Goal: Task Accomplishment & Management: Manage account settings

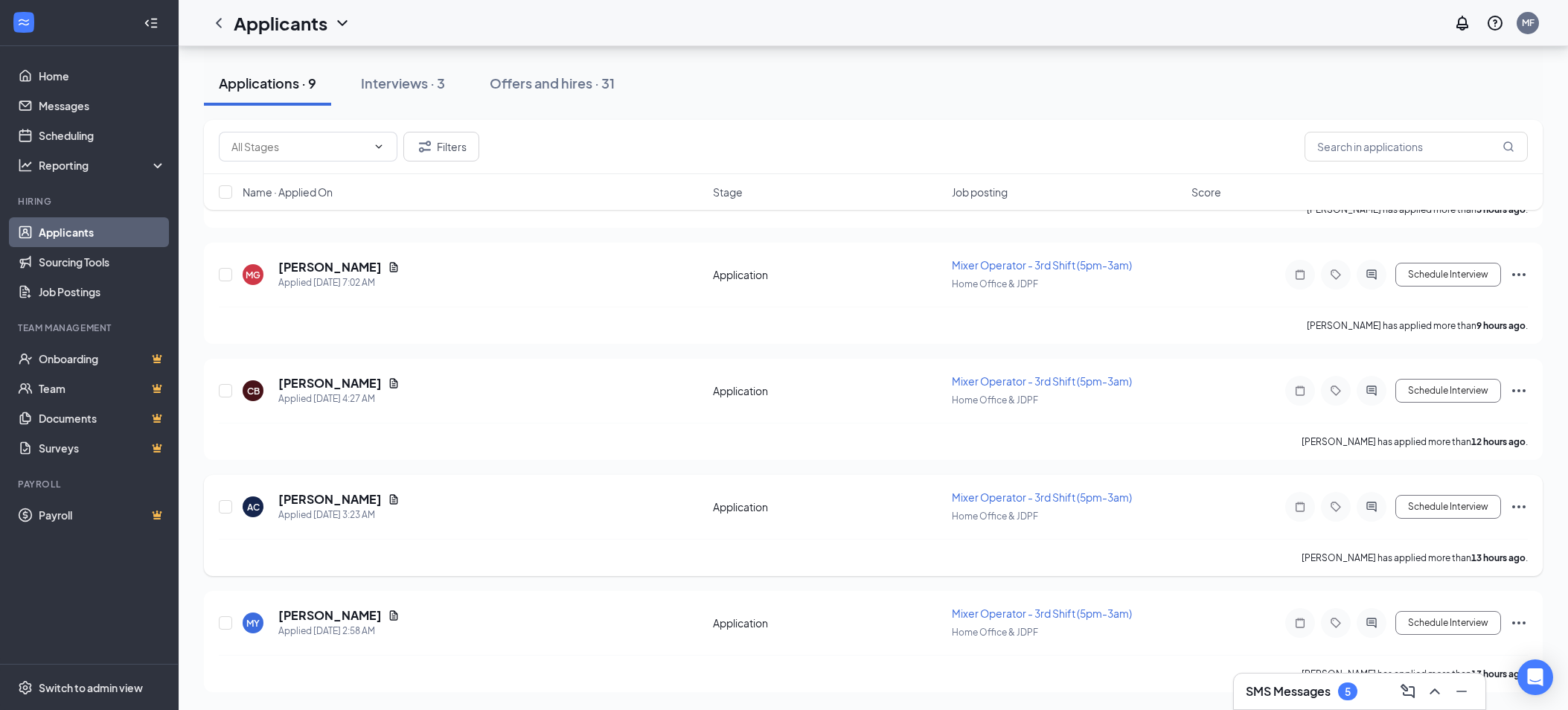
scroll to position [626, 0]
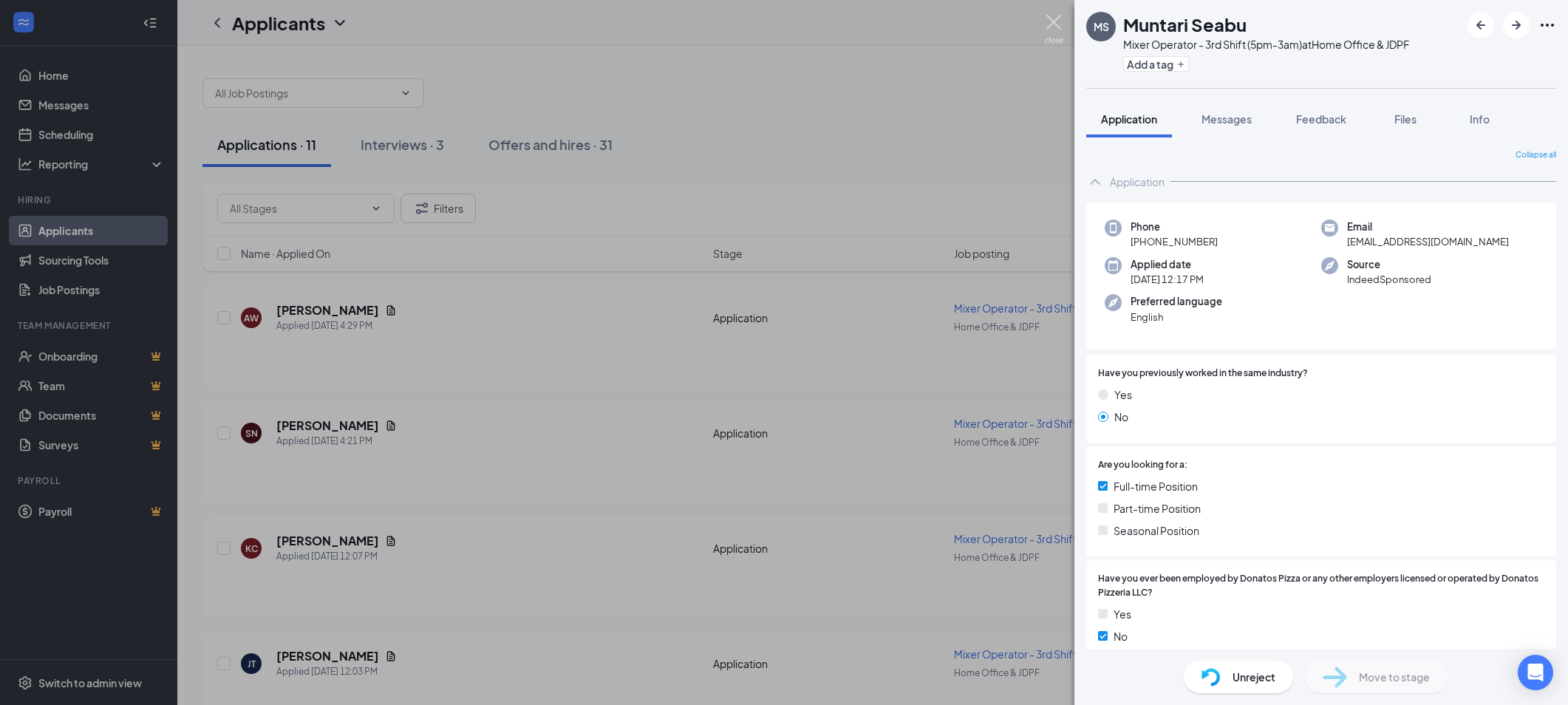
click at [1056, 23] on img at bounding box center [1054, 29] width 18 height 29
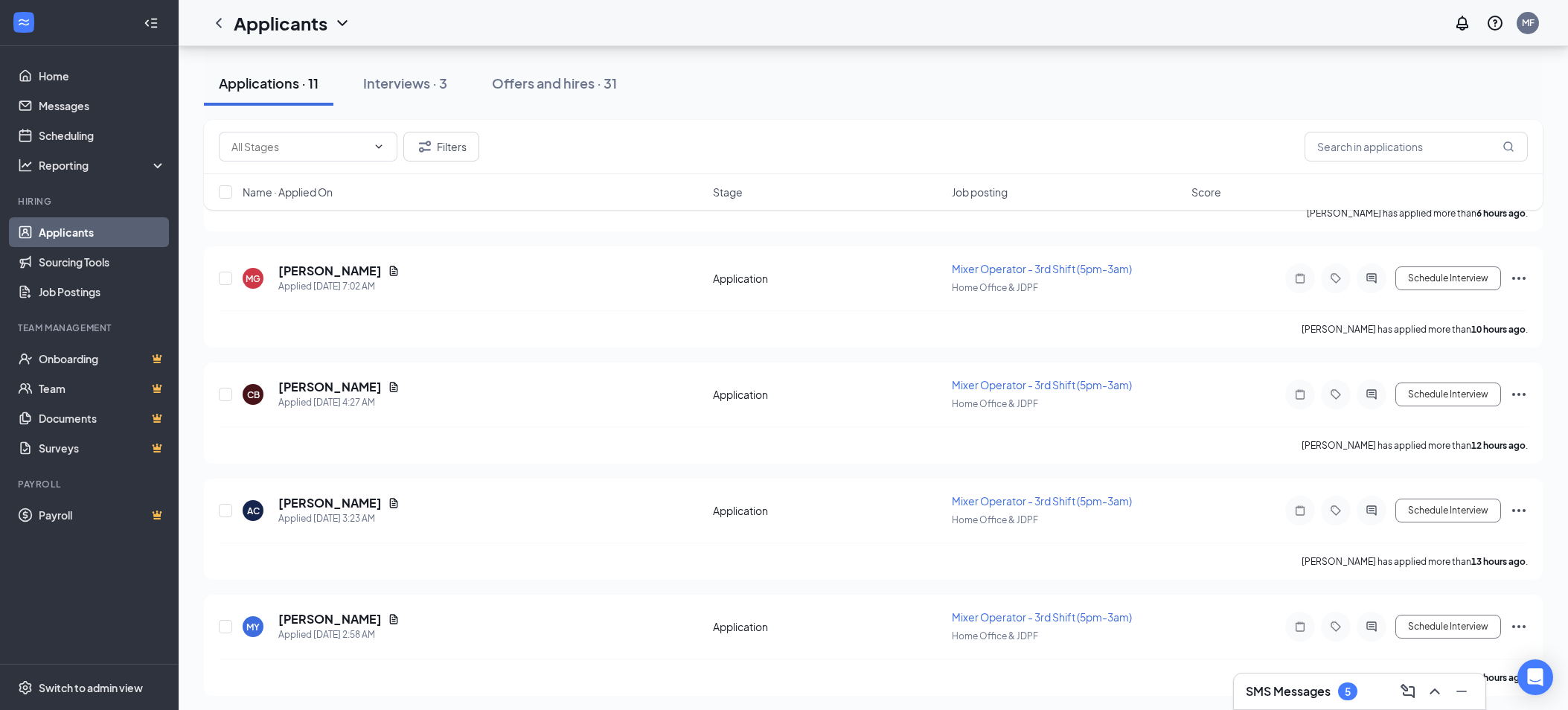
scroll to position [858, 0]
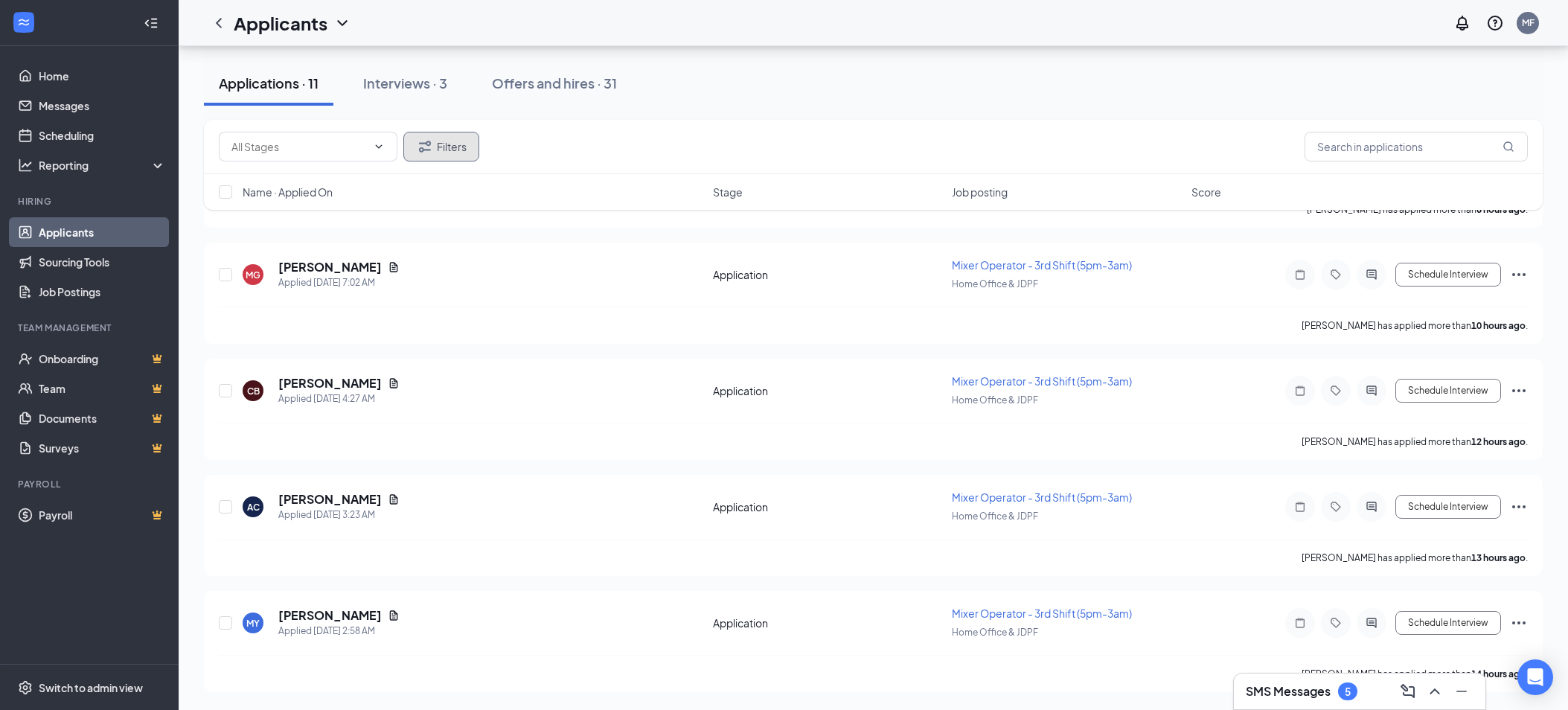
click at [439, 143] on button "Filters" at bounding box center [441, 146] width 76 height 30
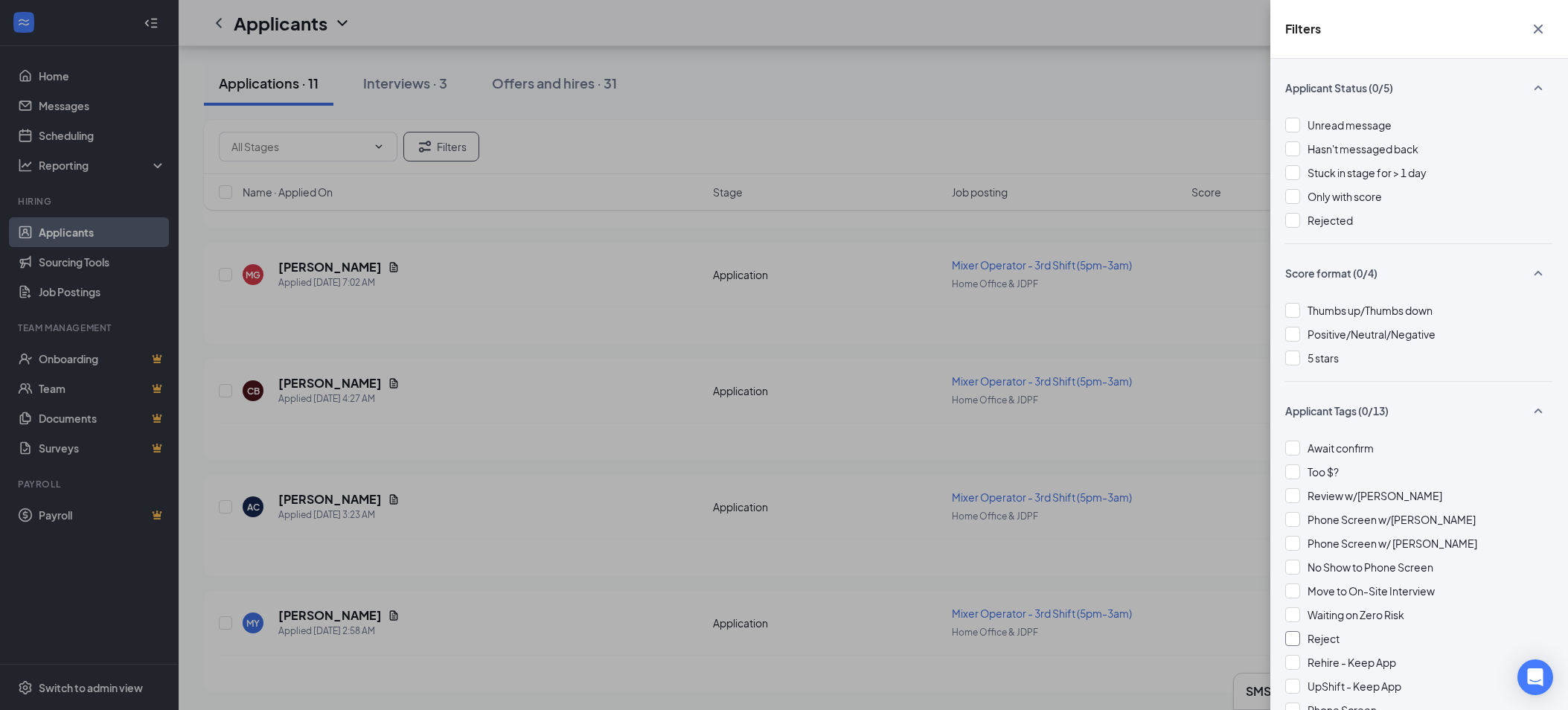
click at [1290, 640] on div at bounding box center [1293, 638] width 15 height 15
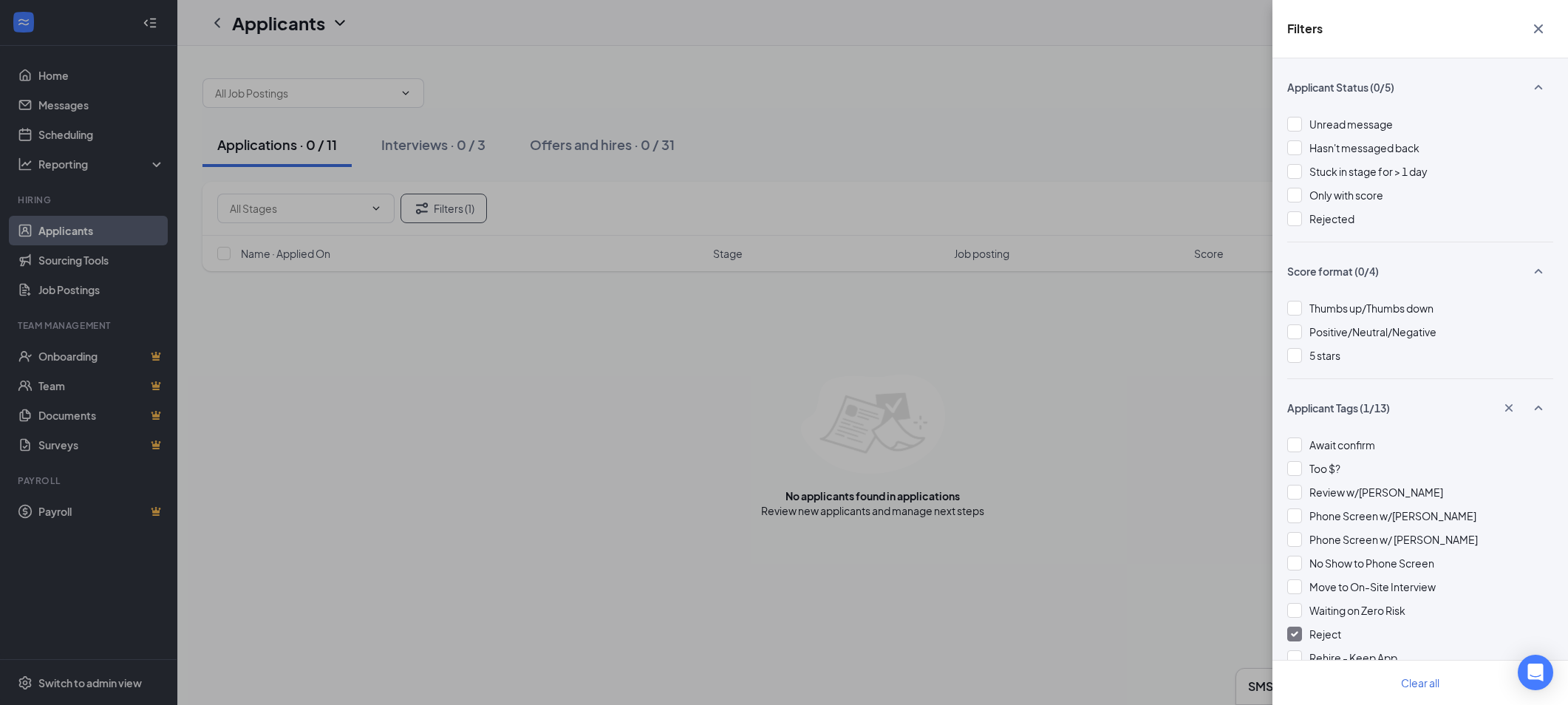
click at [1535, 29] on icon "Cross" at bounding box center [1538, 29] width 17 height 17
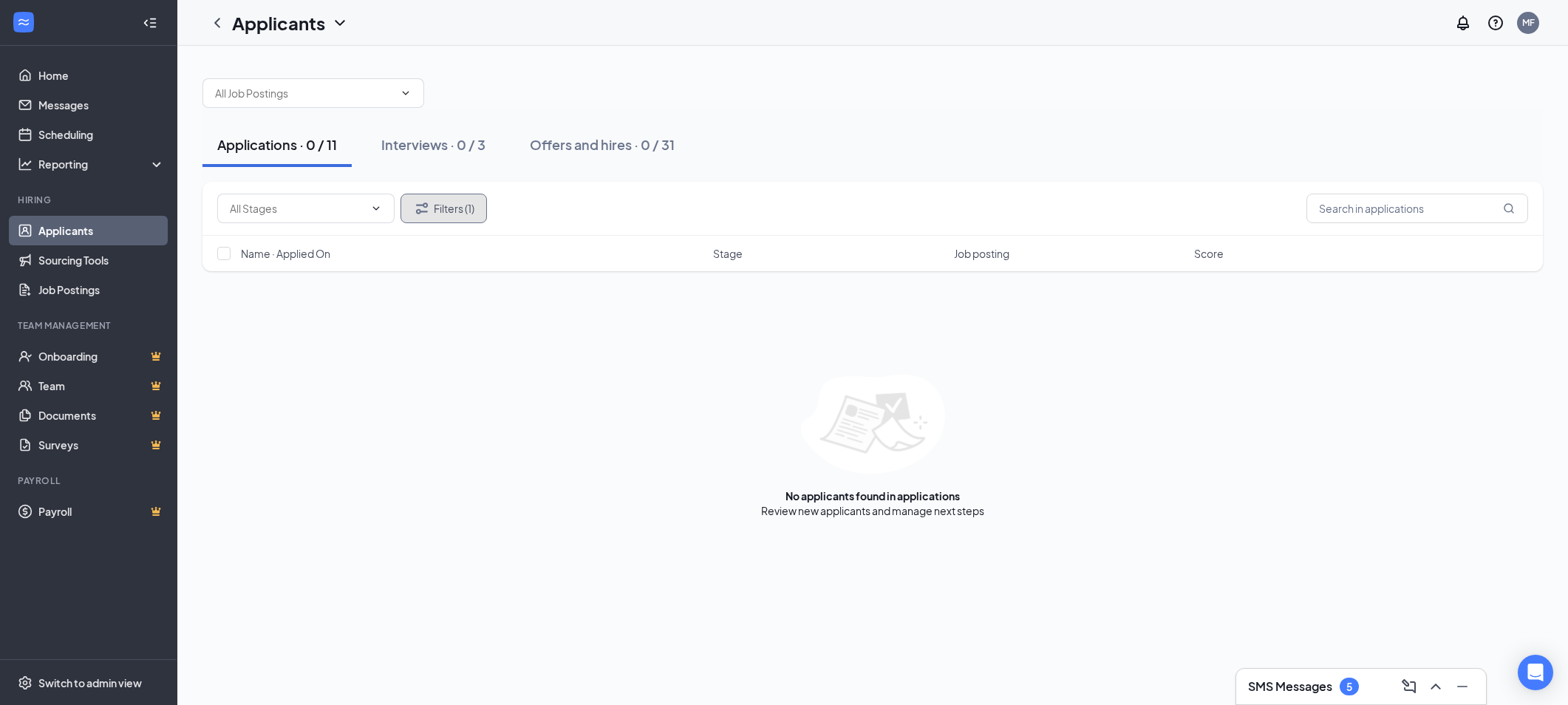
click at [463, 211] on button "Filters (1)" at bounding box center [443, 208] width 87 height 29
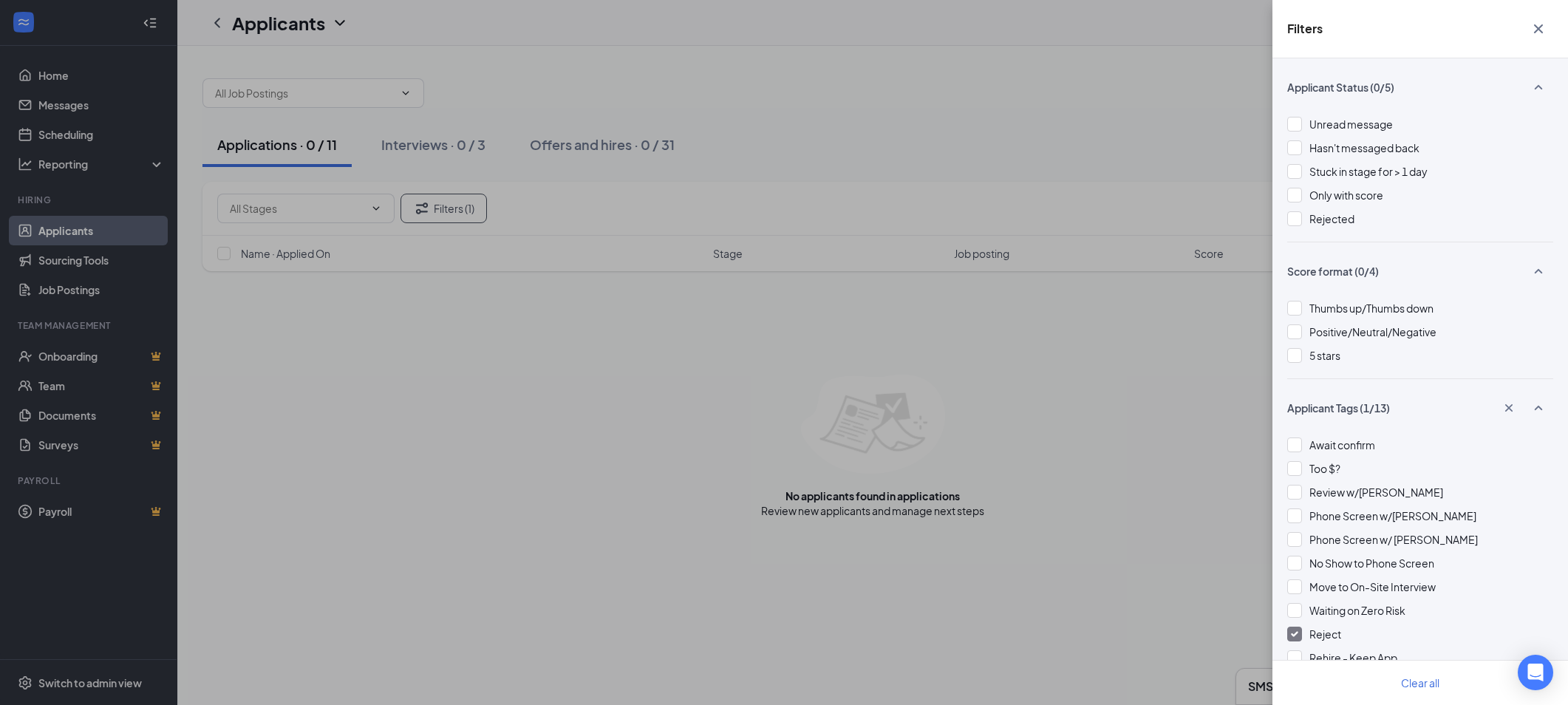
click at [1536, 28] on icon "Cross" at bounding box center [1538, 29] width 17 height 17
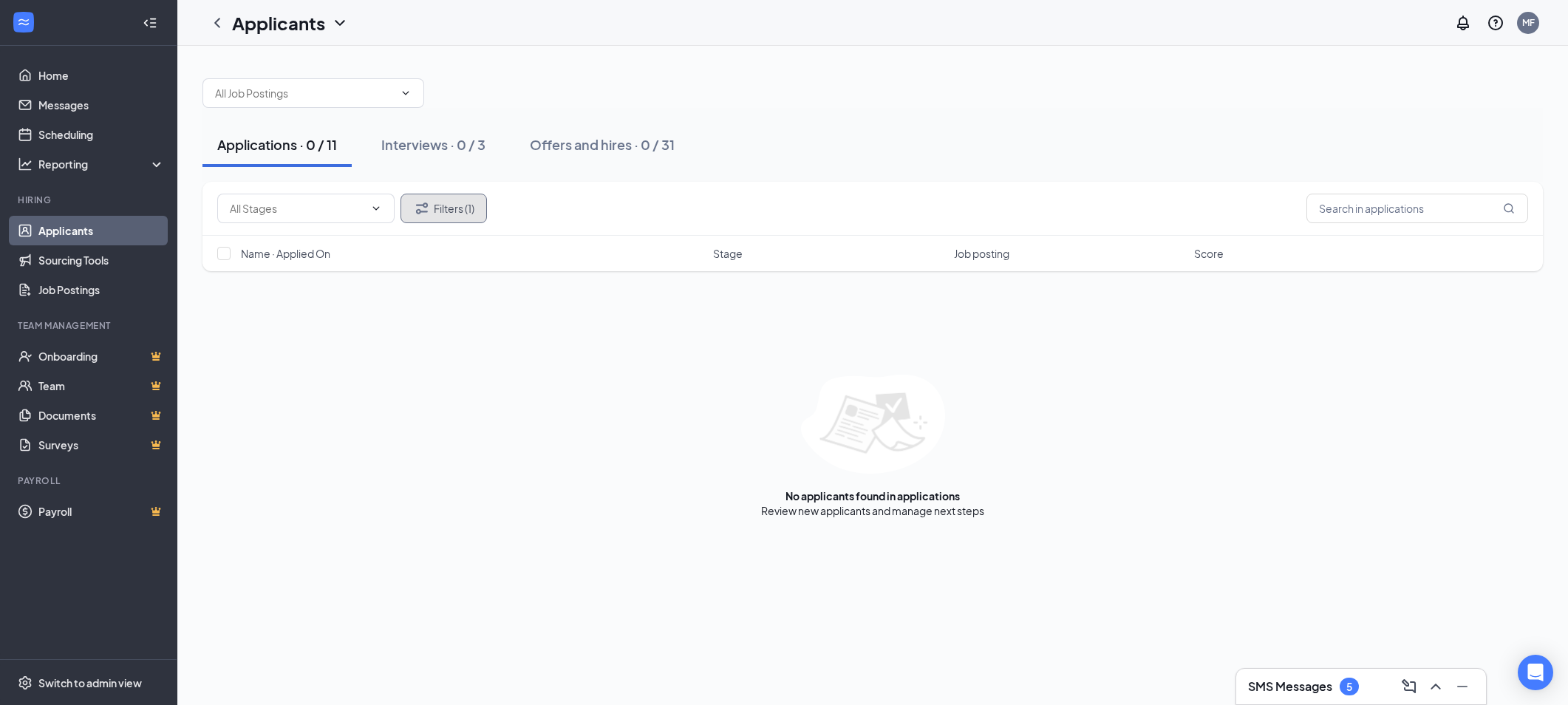
click at [447, 211] on button "Filters (1)" at bounding box center [443, 208] width 87 height 29
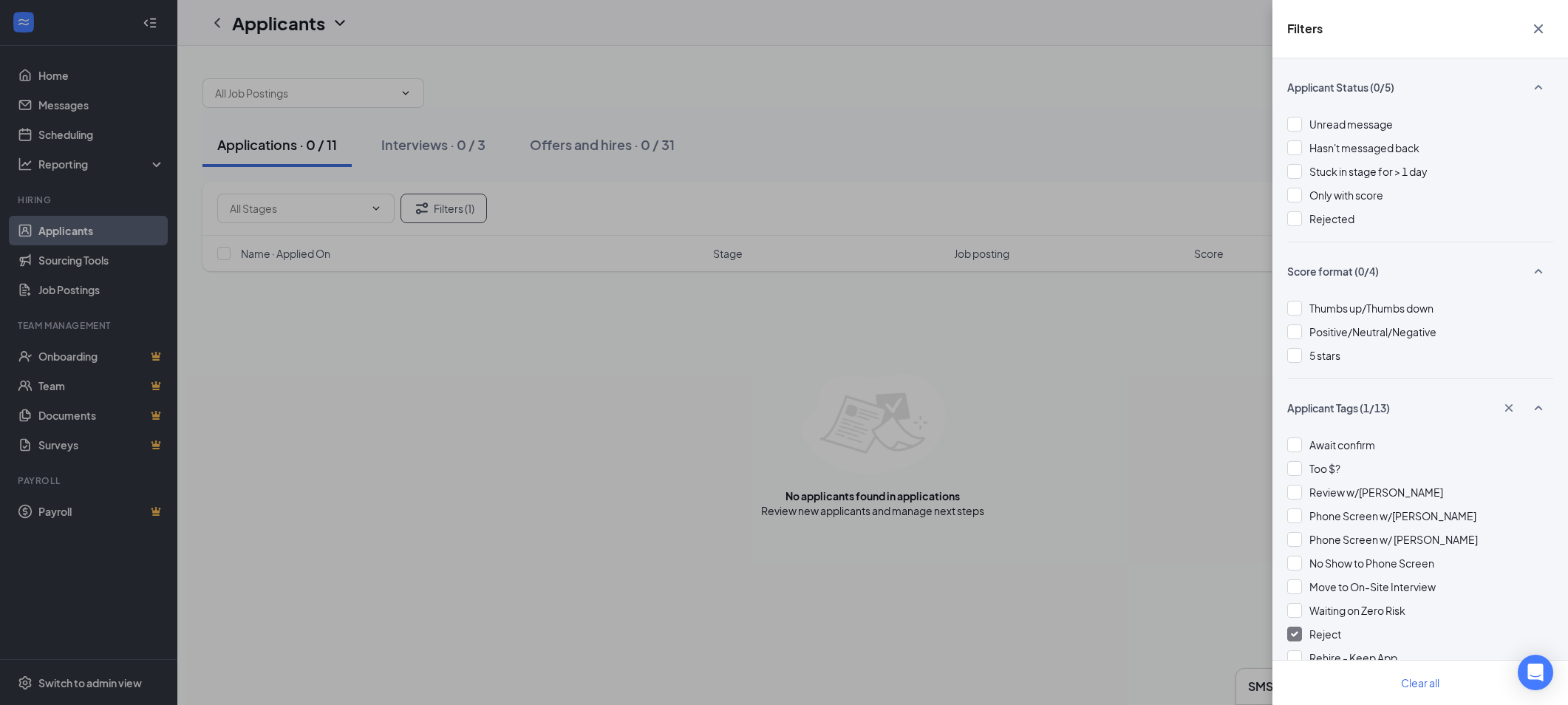
click at [1543, 31] on icon "Cross" at bounding box center [1538, 29] width 17 height 17
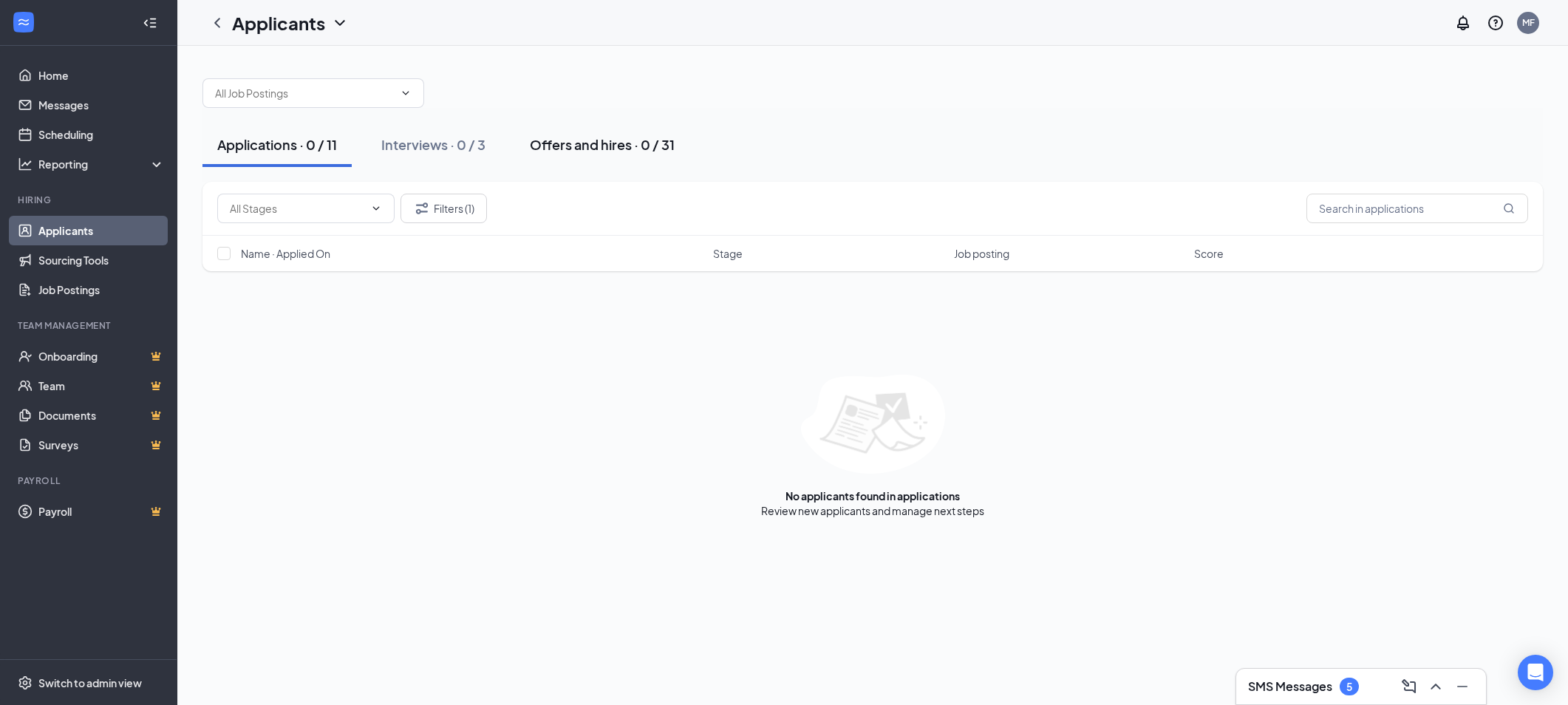
click at [599, 145] on div "Offers and hires · 0 / 31" at bounding box center [602, 144] width 145 height 18
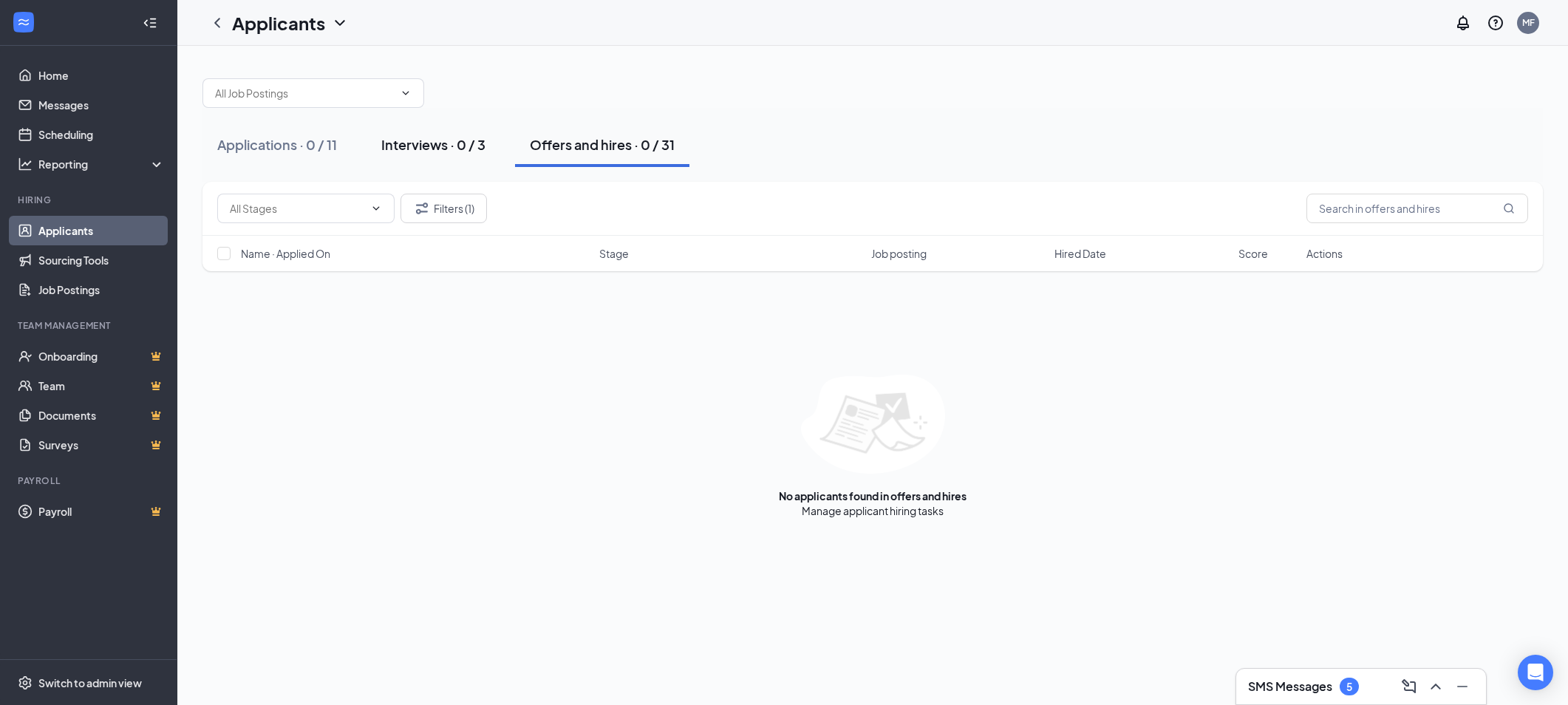
click at [414, 142] on div "Interviews · 0 / 3" at bounding box center [433, 144] width 104 height 18
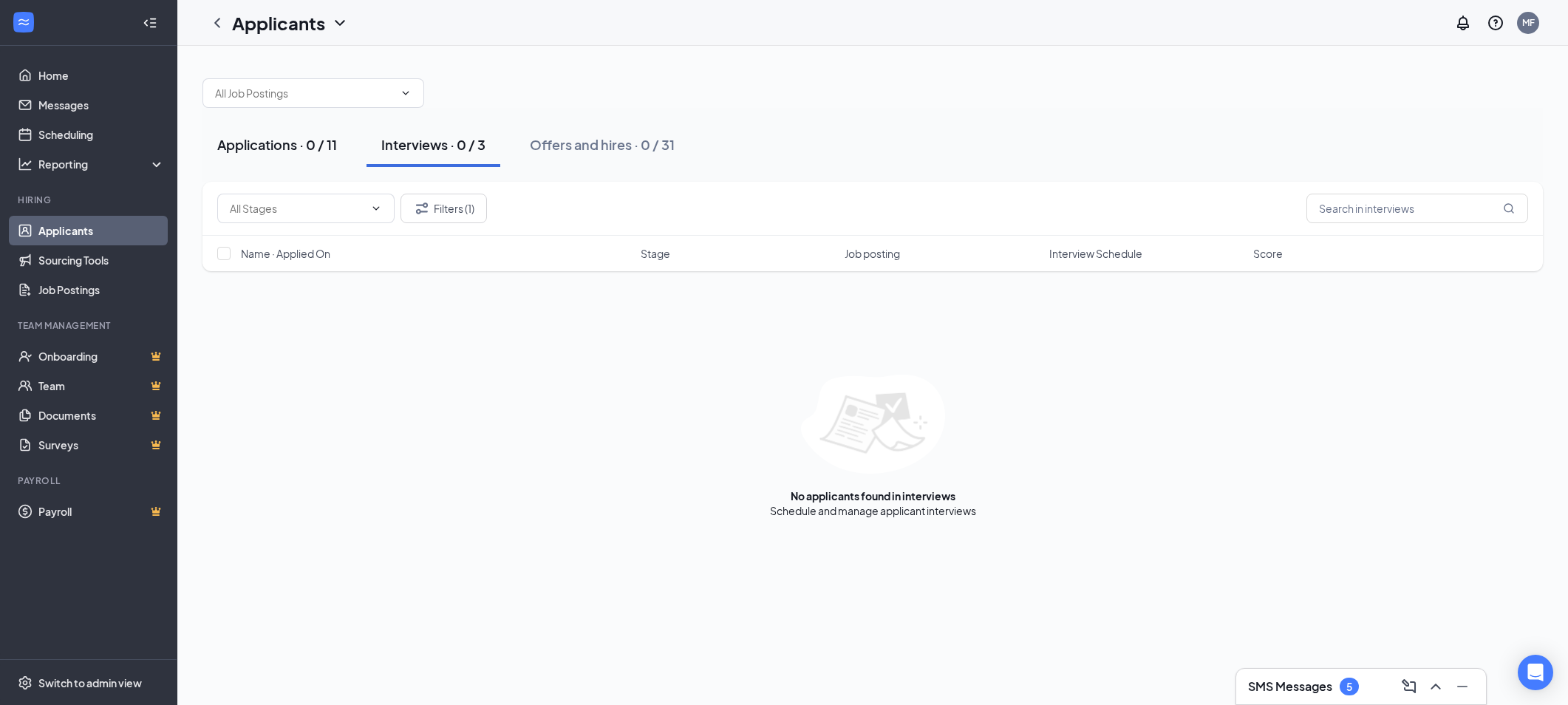
click at [270, 143] on div "Applications · 0 / 11" at bounding box center [277, 144] width 120 height 18
click at [279, 151] on div "Applications · 0 / 11" at bounding box center [277, 144] width 120 height 18
click at [407, 95] on icon "ChevronDown" at bounding box center [405, 93] width 12 height 12
click at [278, 95] on input "text" at bounding box center [304, 93] width 179 height 16
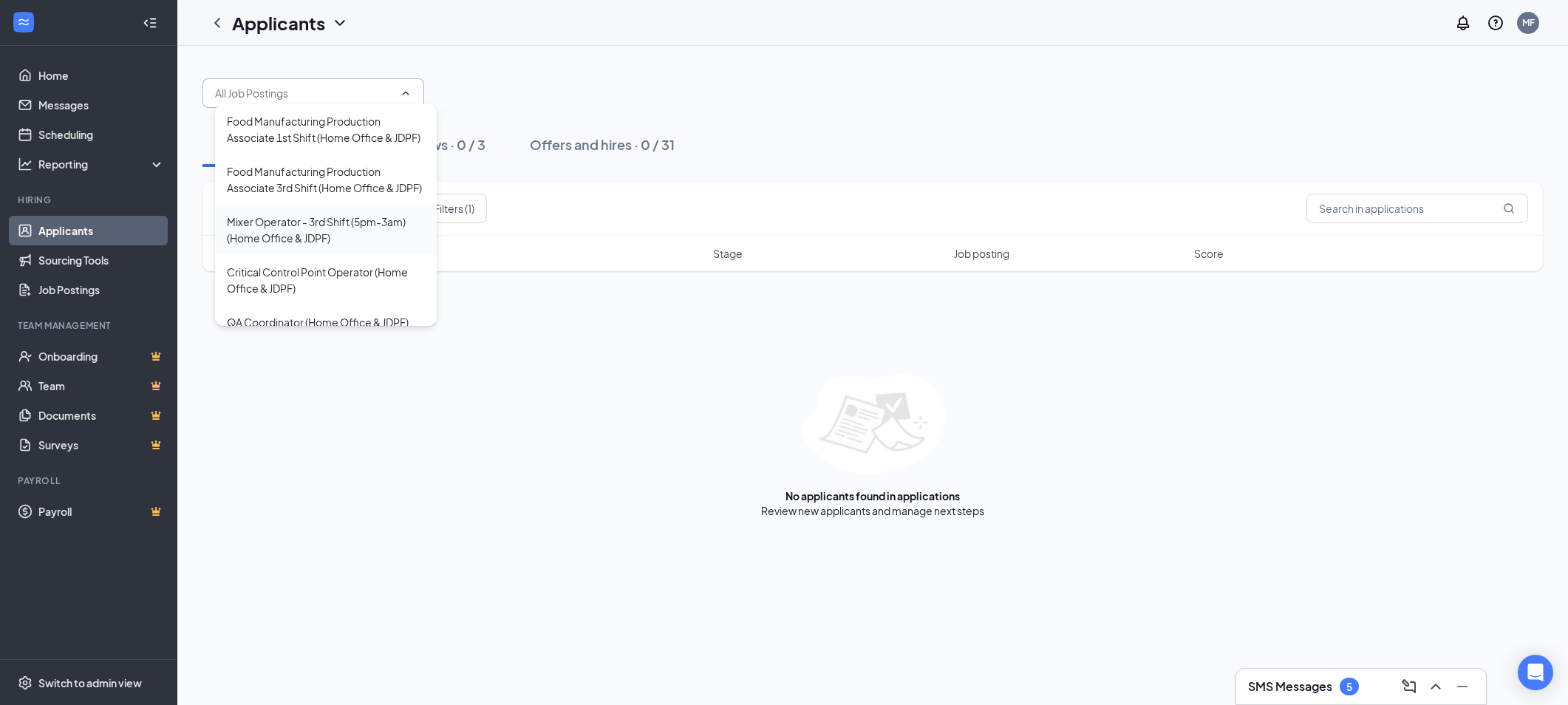
click at [269, 246] on div "Mixer Operator - 3rd Shift (5pm-3am) (Home Office & JDPF)" at bounding box center [325, 230] width 198 height 33
type input "Mixer Operator - 3rd Shift (5pm-3am) (Home Office & JDPF)"
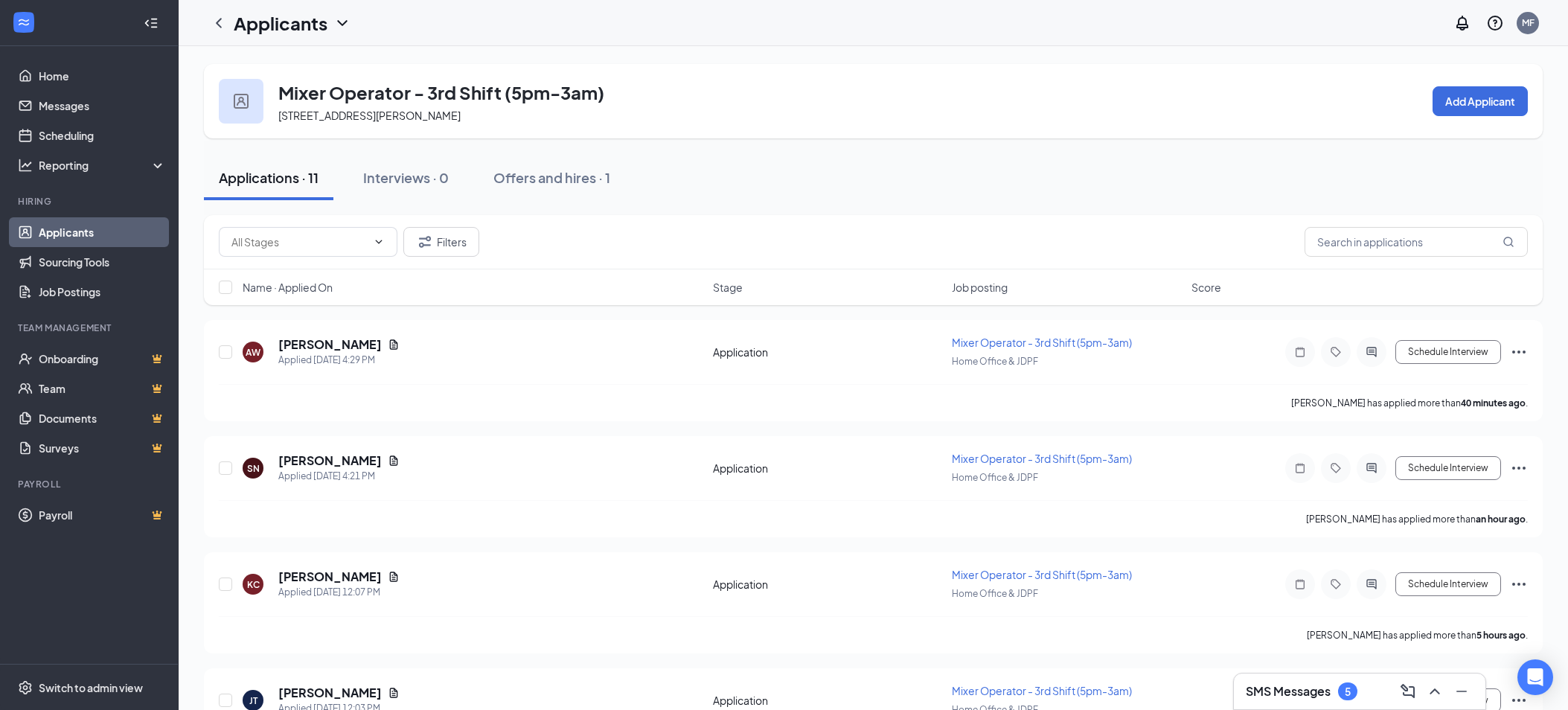
click at [339, 22] on icon "ChevronDown" at bounding box center [342, 22] width 10 height 6
click at [259, 93] on link "Archived applicants" at bounding box center [323, 97] width 161 height 15
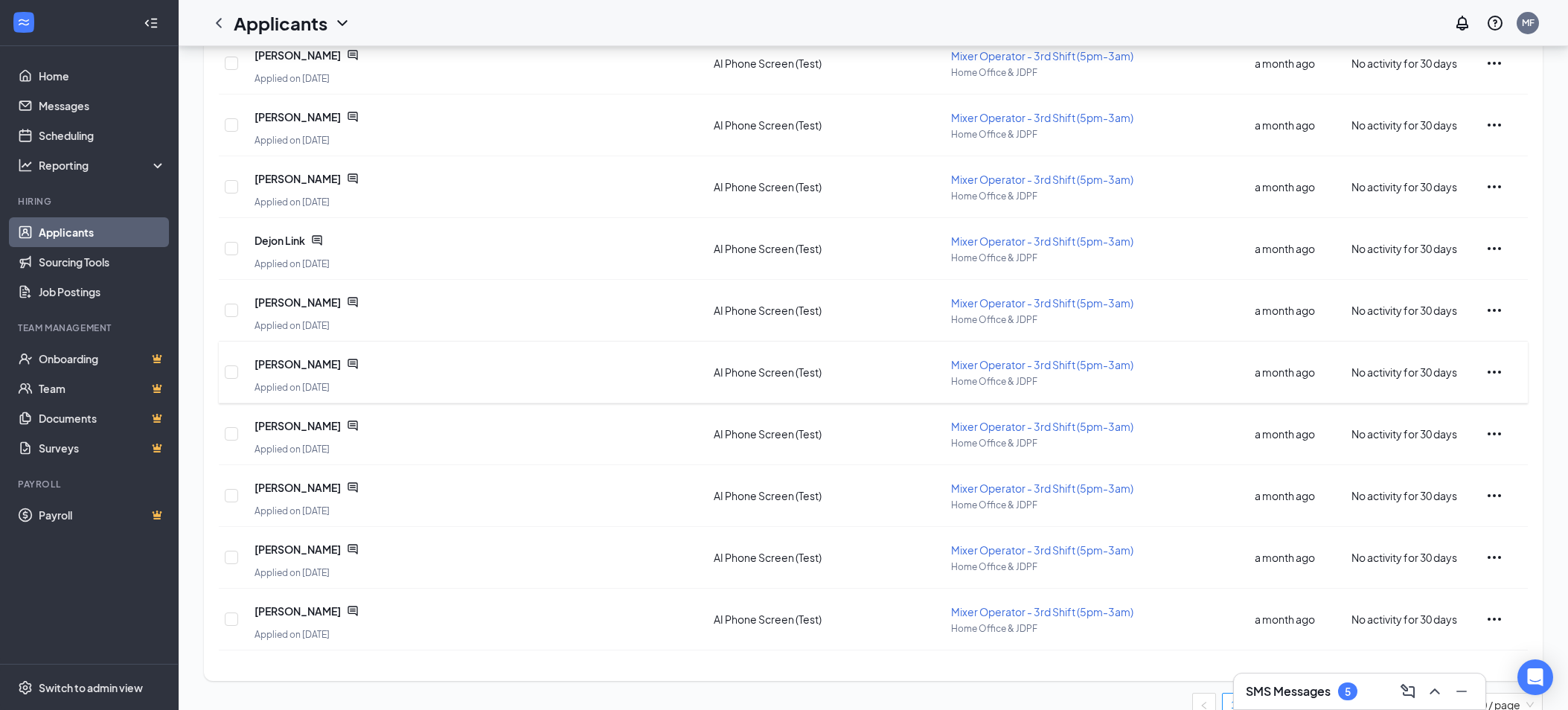
scroll to position [218, 0]
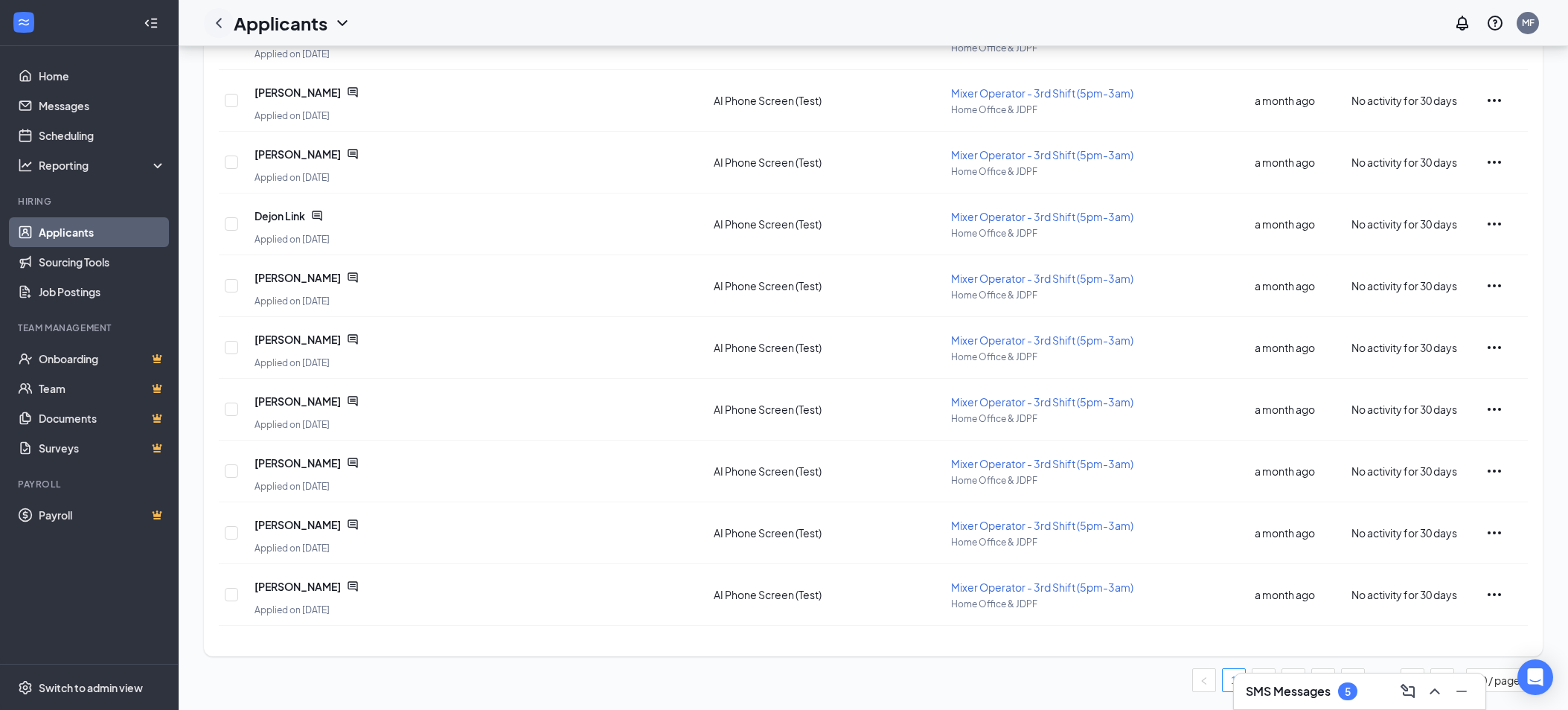
click at [219, 26] on icon "ChevronLeft" at bounding box center [219, 22] width 6 height 10
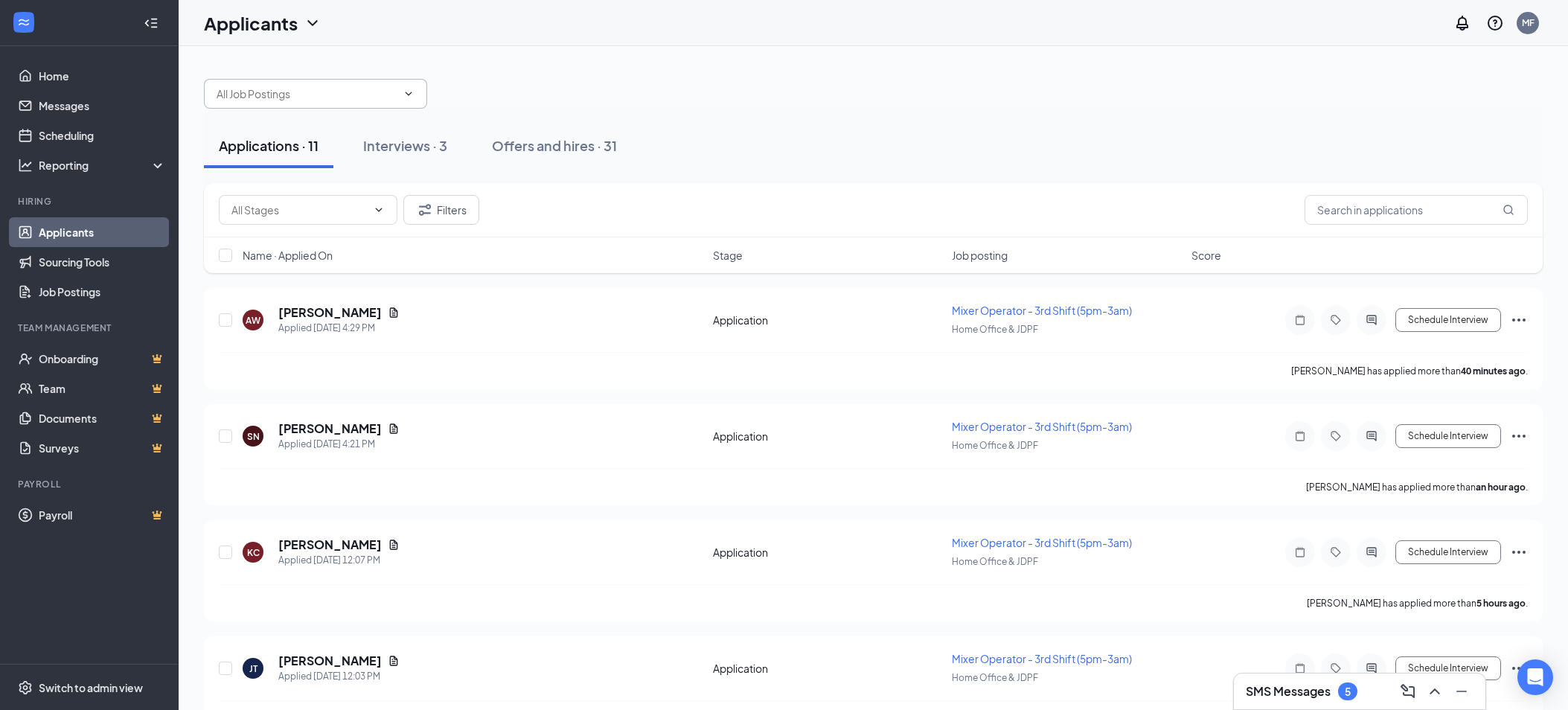
click at [407, 92] on icon "ChevronDown" at bounding box center [408, 94] width 12 height 12
click at [281, 93] on input "text" at bounding box center [307, 94] width 180 height 16
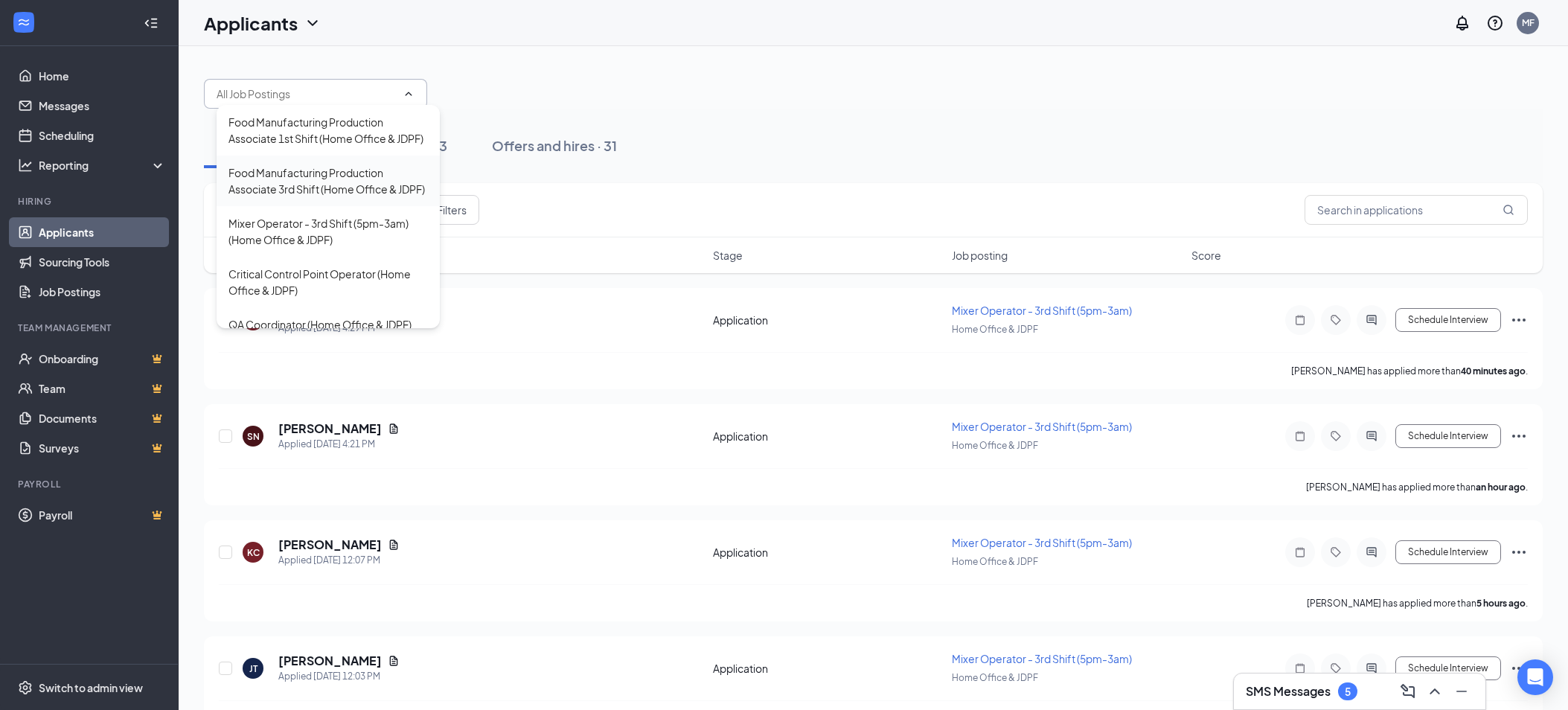
click at [271, 197] on div "Food Manufacturing Production Associate 3rd Shift (Home Office & JDPF)" at bounding box center [327, 180] width 199 height 33
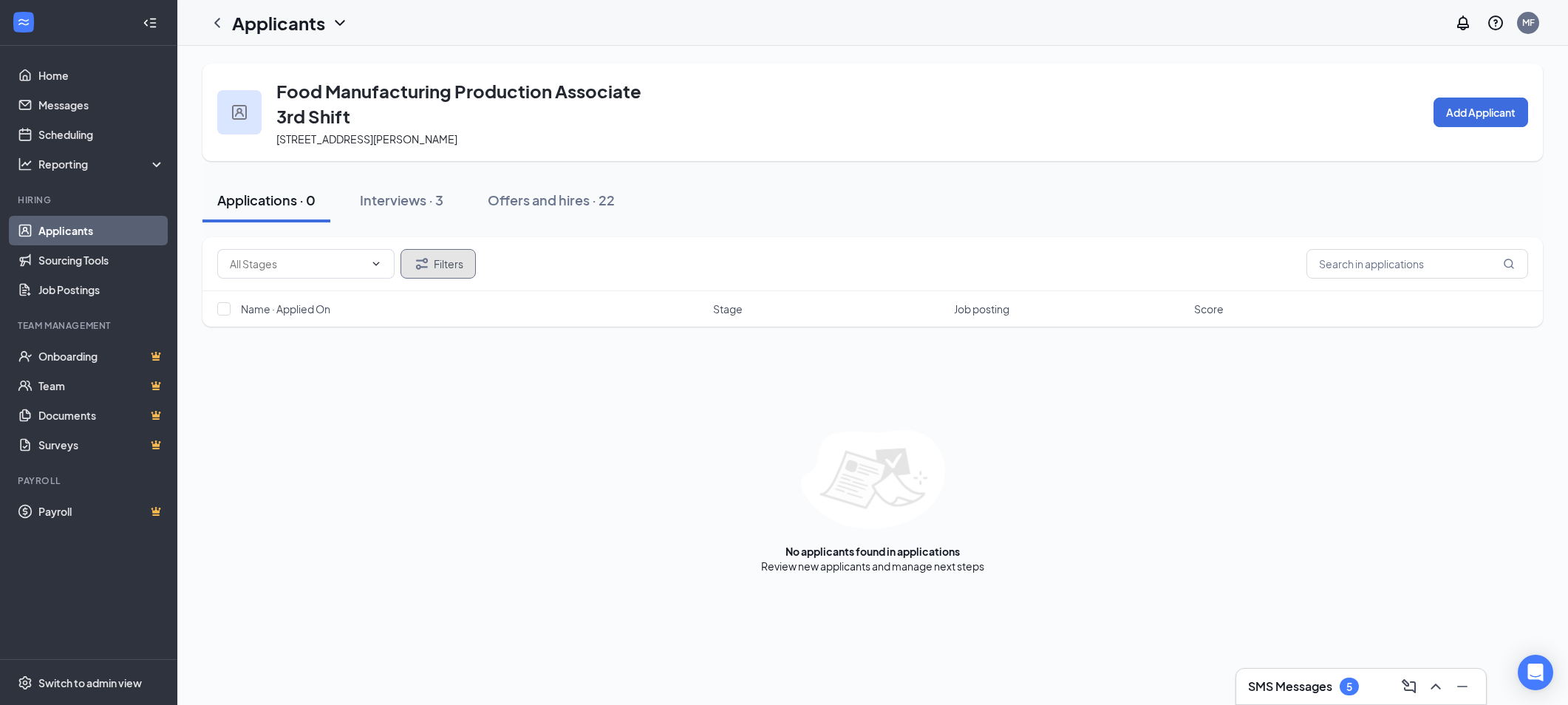
click at [457, 258] on button "Filters" at bounding box center [438, 263] width 75 height 29
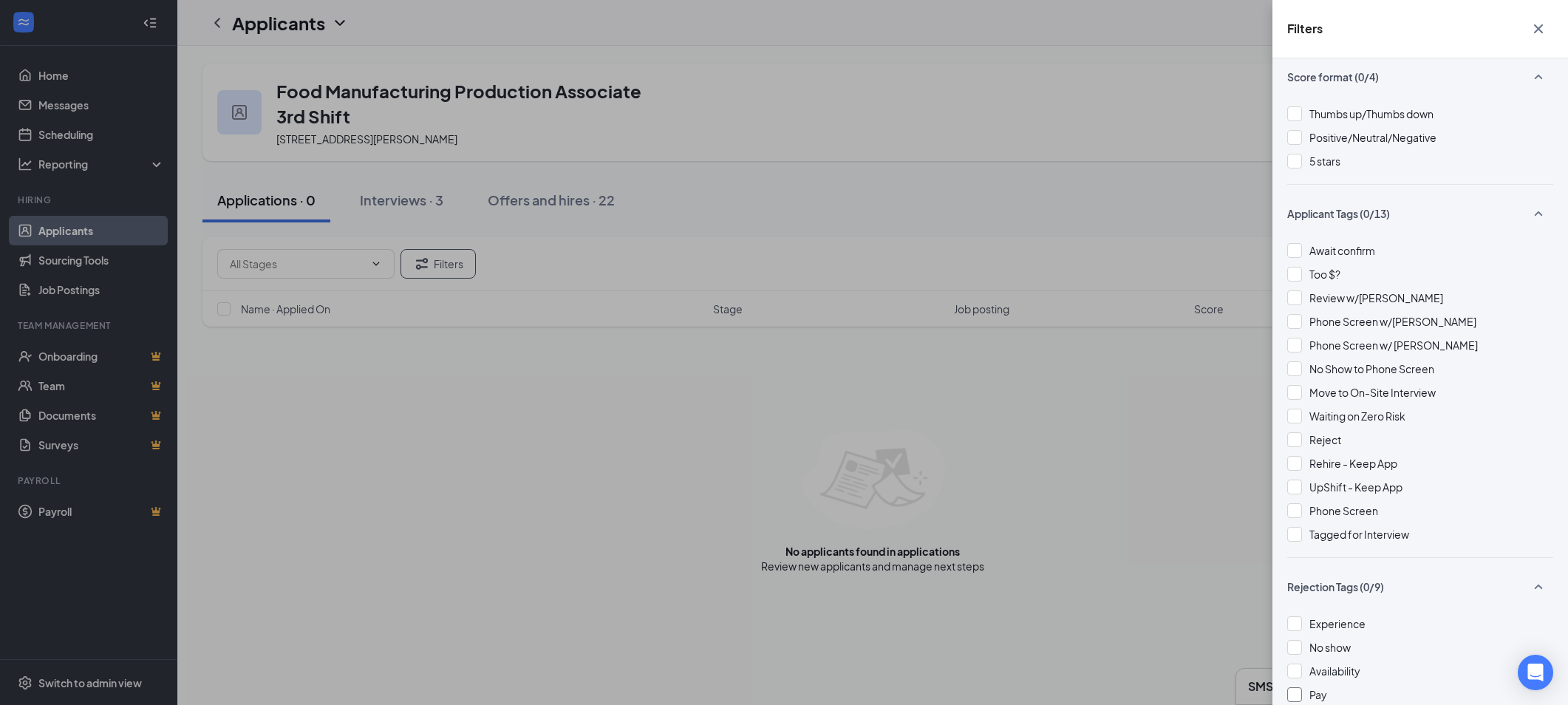
scroll to position [192, 0]
click at [1295, 441] on div at bounding box center [1294, 443] width 15 height 15
click at [1295, 440] on img at bounding box center [1294, 442] width 7 height 6
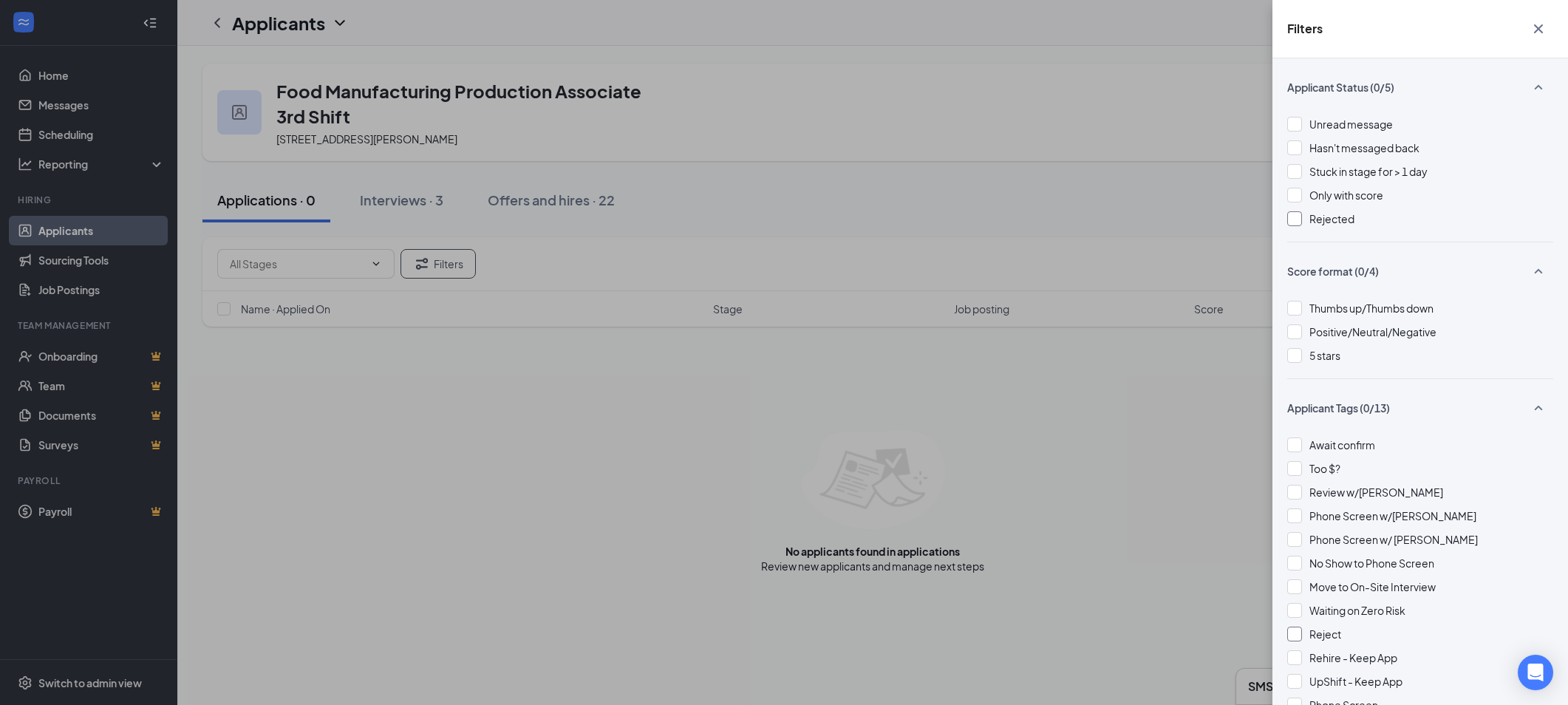
click at [1297, 216] on div at bounding box center [1294, 219] width 15 height 15
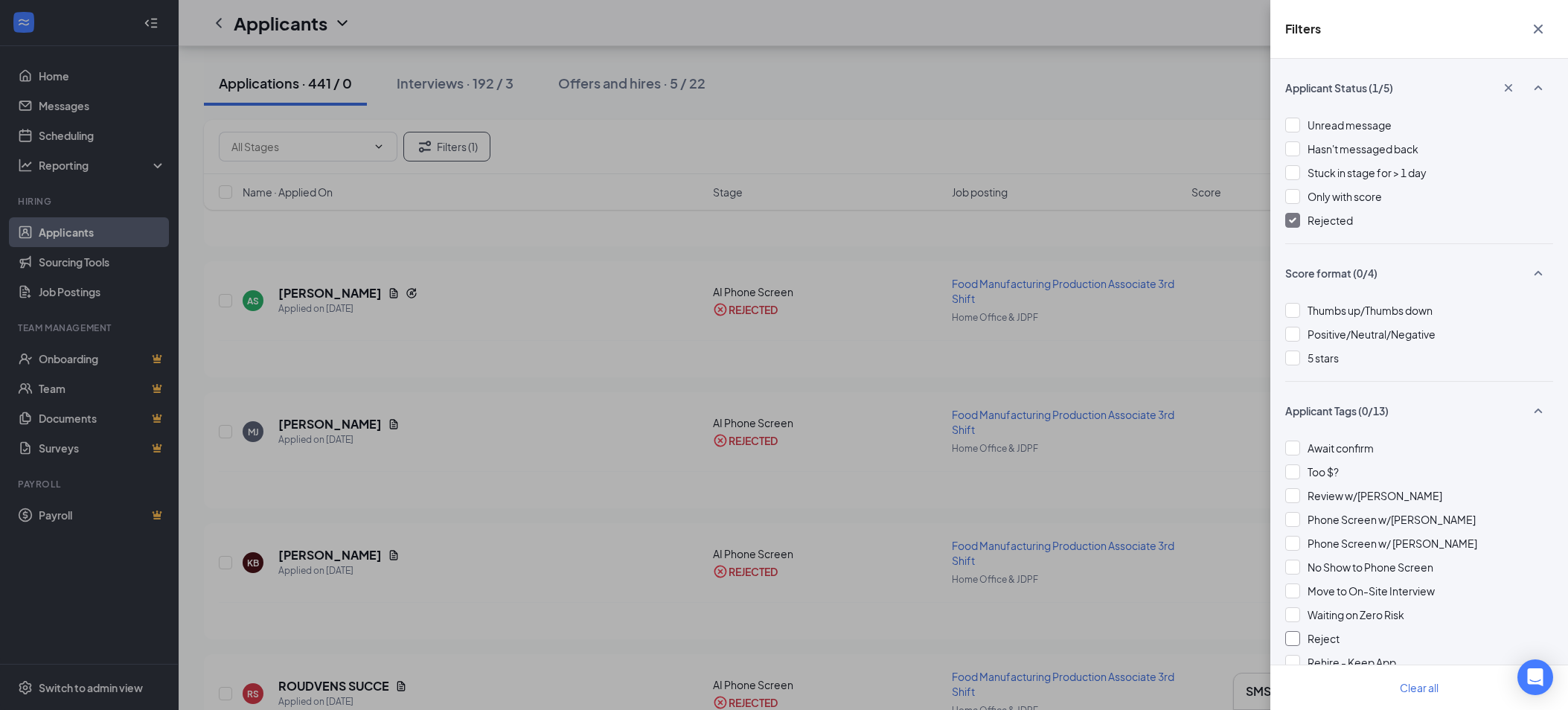
scroll to position [41598, 0]
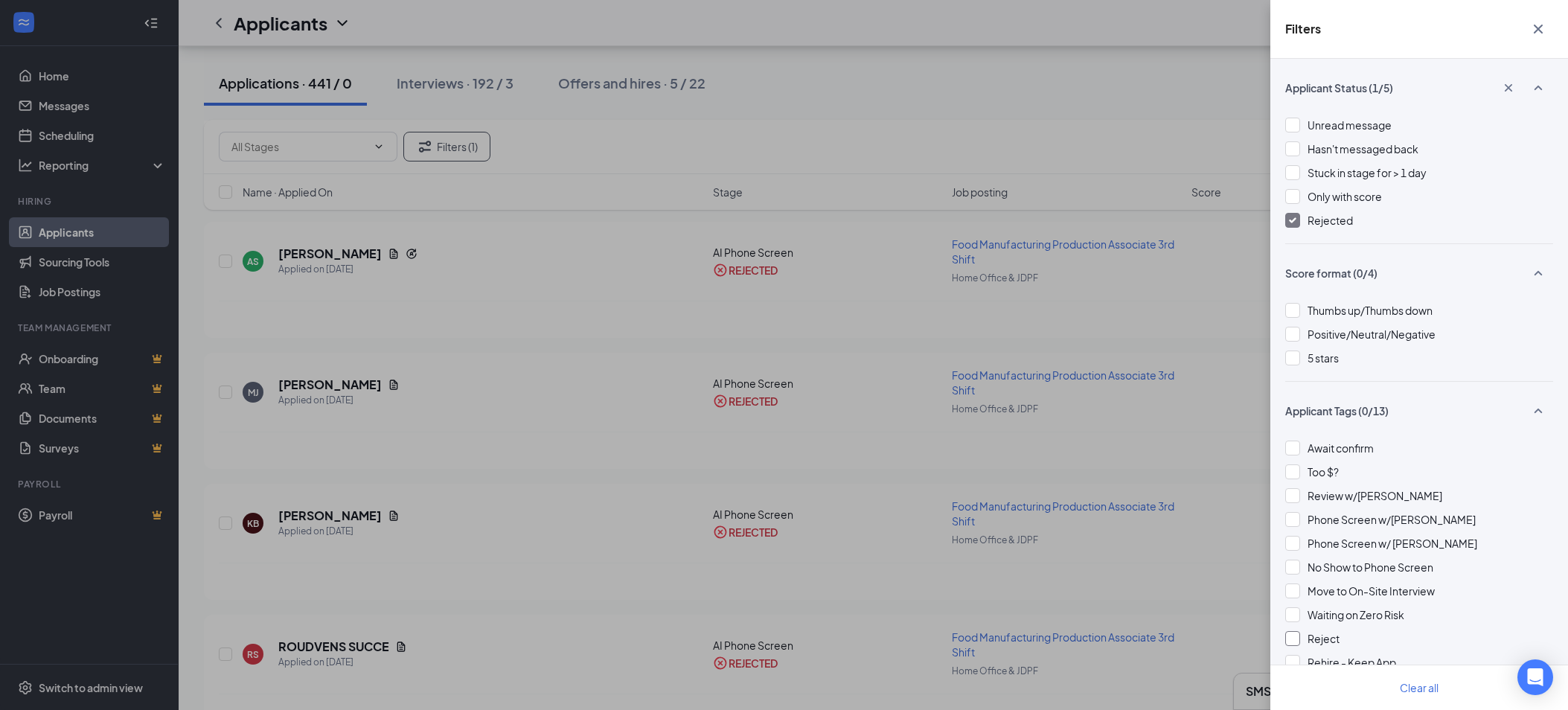
click at [1292, 217] on img at bounding box center [1292, 219] width 7 height 6
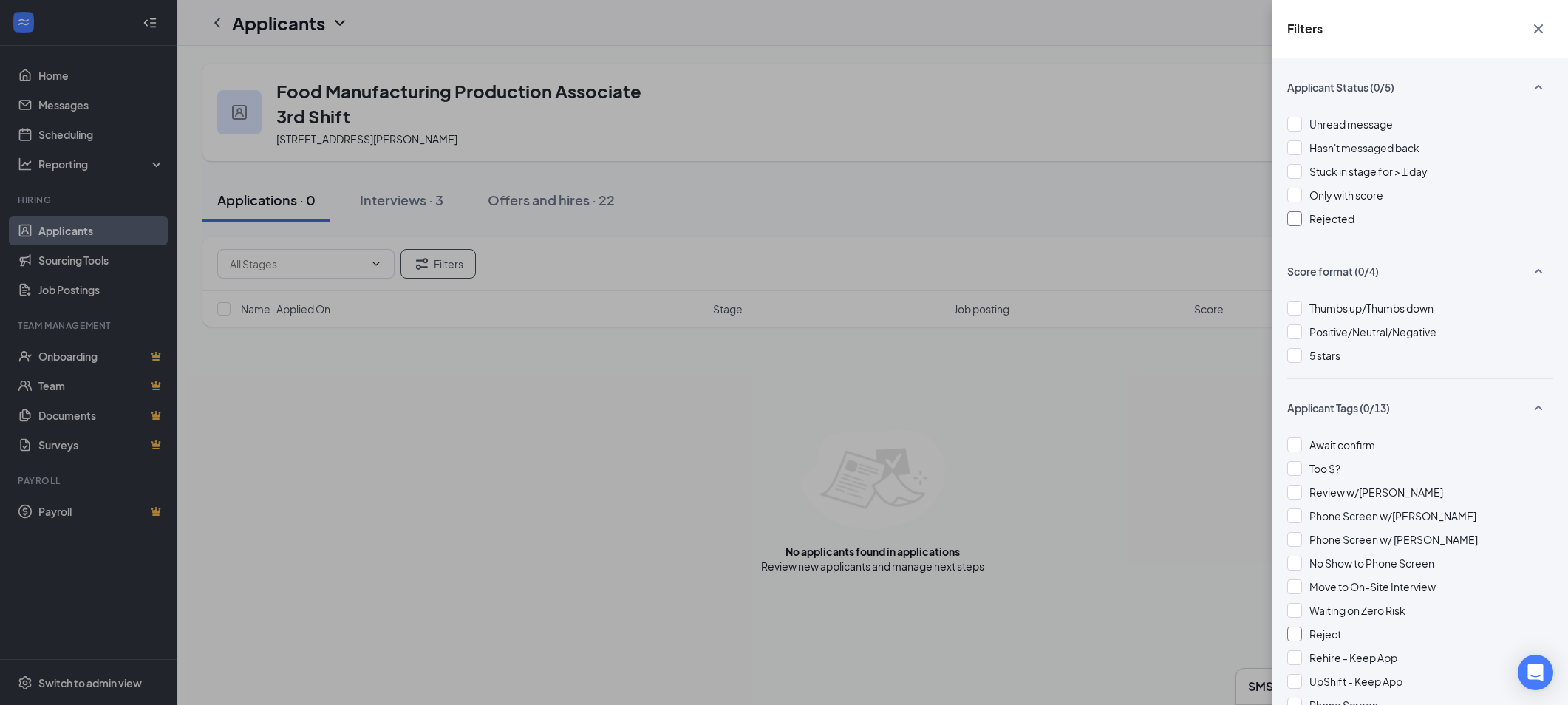
click at [1538, 29] on icon "Cross" at bounding box center [1538, 29] width 9 height 9
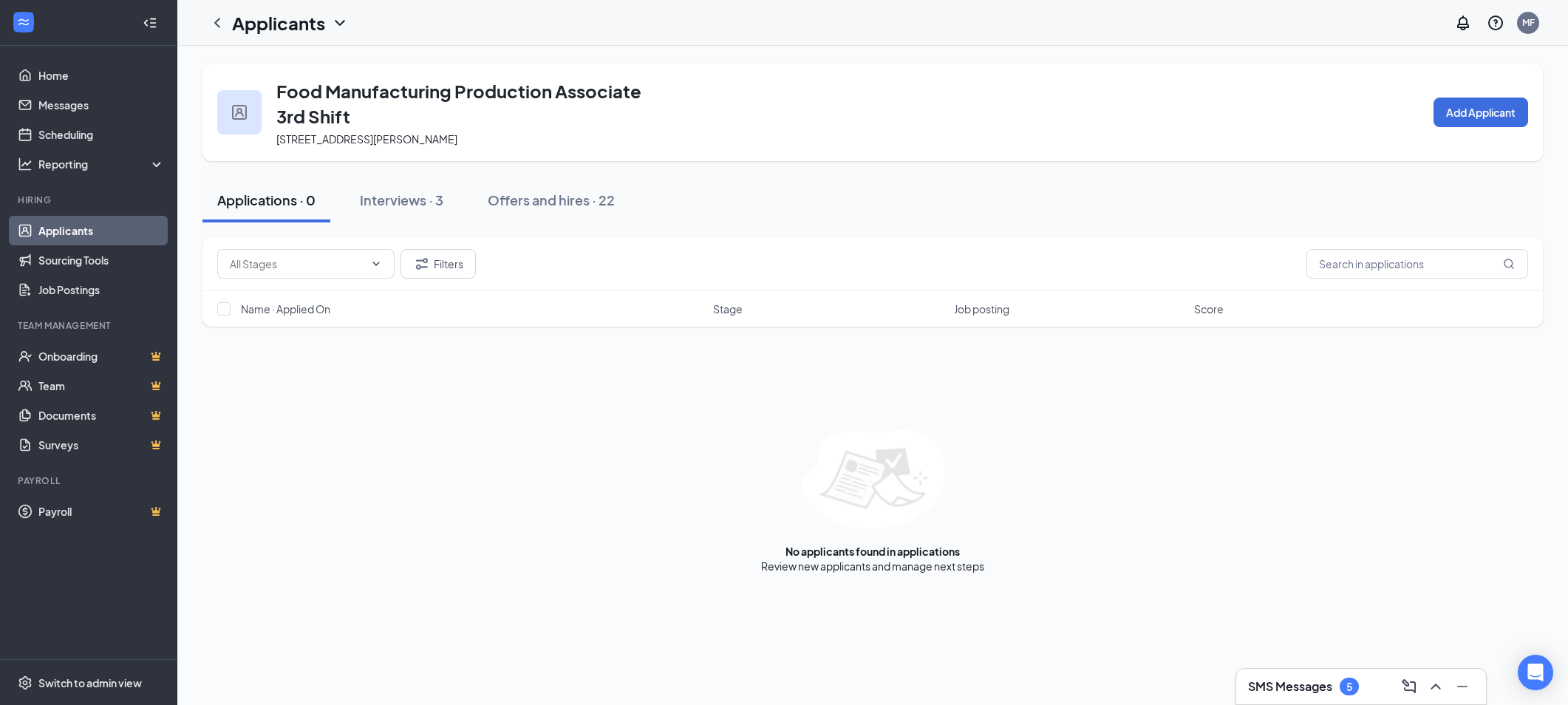
click at [343, 25] on icon "ChevronDown" at bounding box center [339, 23] width 17 height 17
click at [273, 100] on link "Archived applicants" at bounding box center [320, 96] width 160 height 15
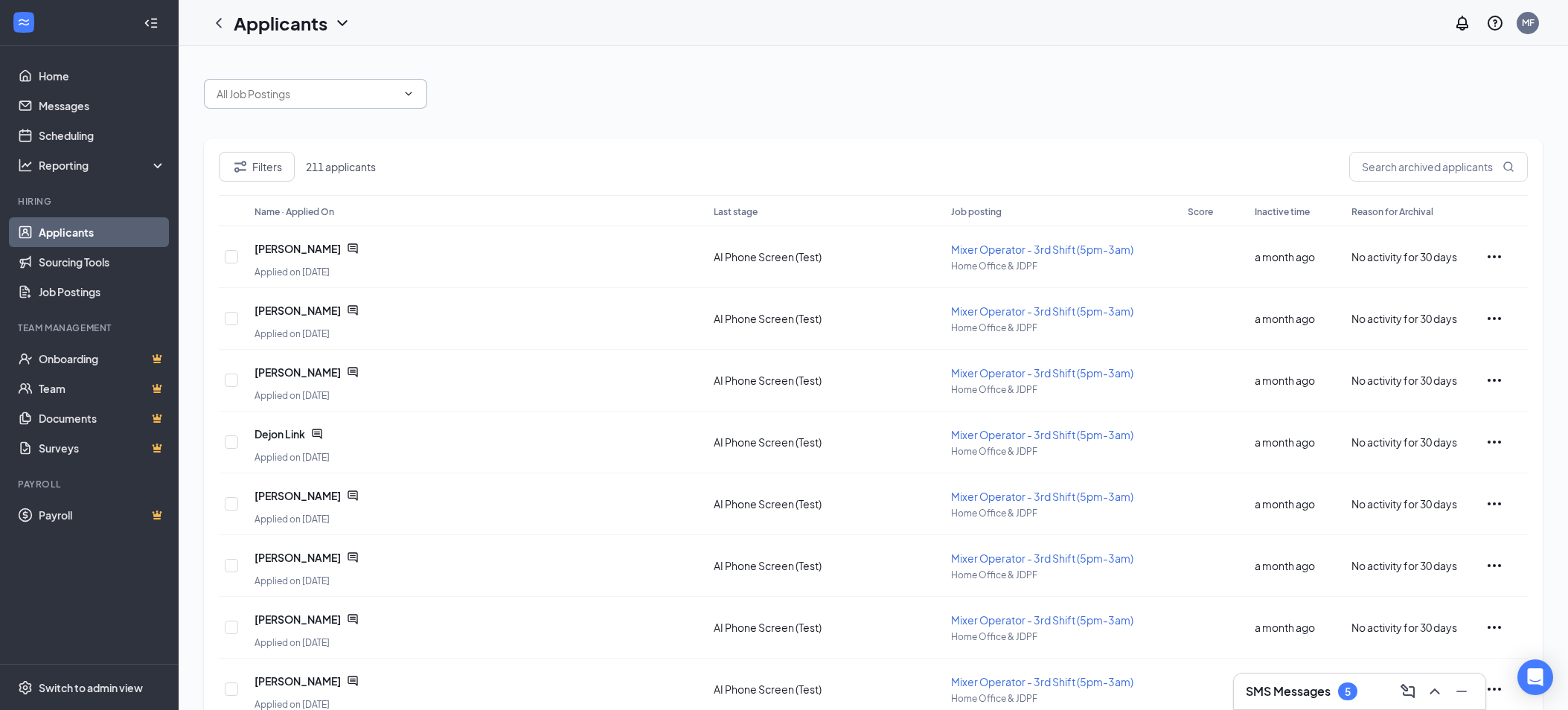
click at [407, 90] on icon "ChevronDown" at bounding box center [408, 94] width 12 height 12
click at [251, 97] on input "text" at bounding box center [307, 94] width 180 height 16
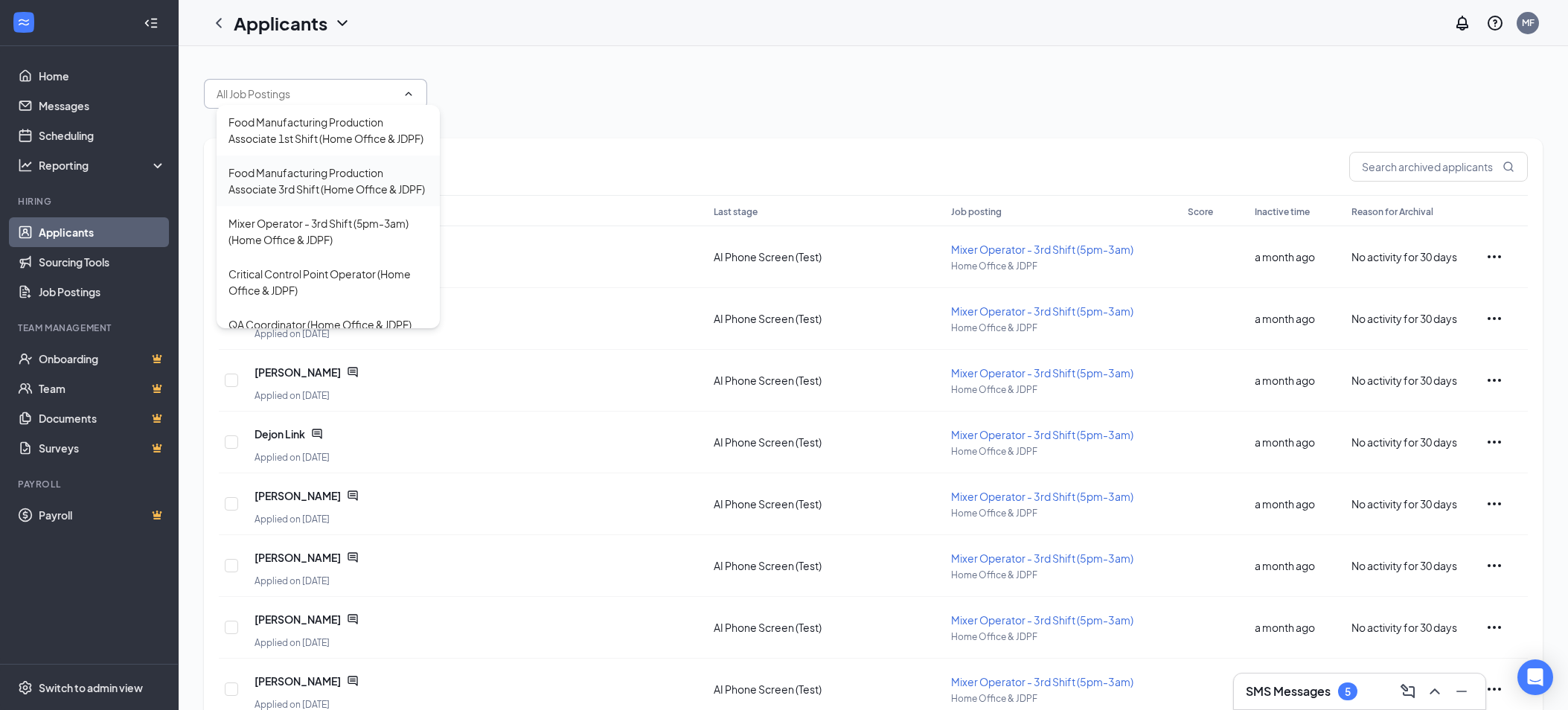
drag, startPoint x: 250, startPoint y: 200, endPoint x: 264, endPoint y: 222, distance: 26.1
click at [251, 197] on div "Food Manufacturing Production Associate 3rd Shift (Home Office & JDPF)" at bounding box center [327, 180] width 199 height 33
type input "Food Manufacturing Production Associate 3rd Shift (Home Office & JDPF)"
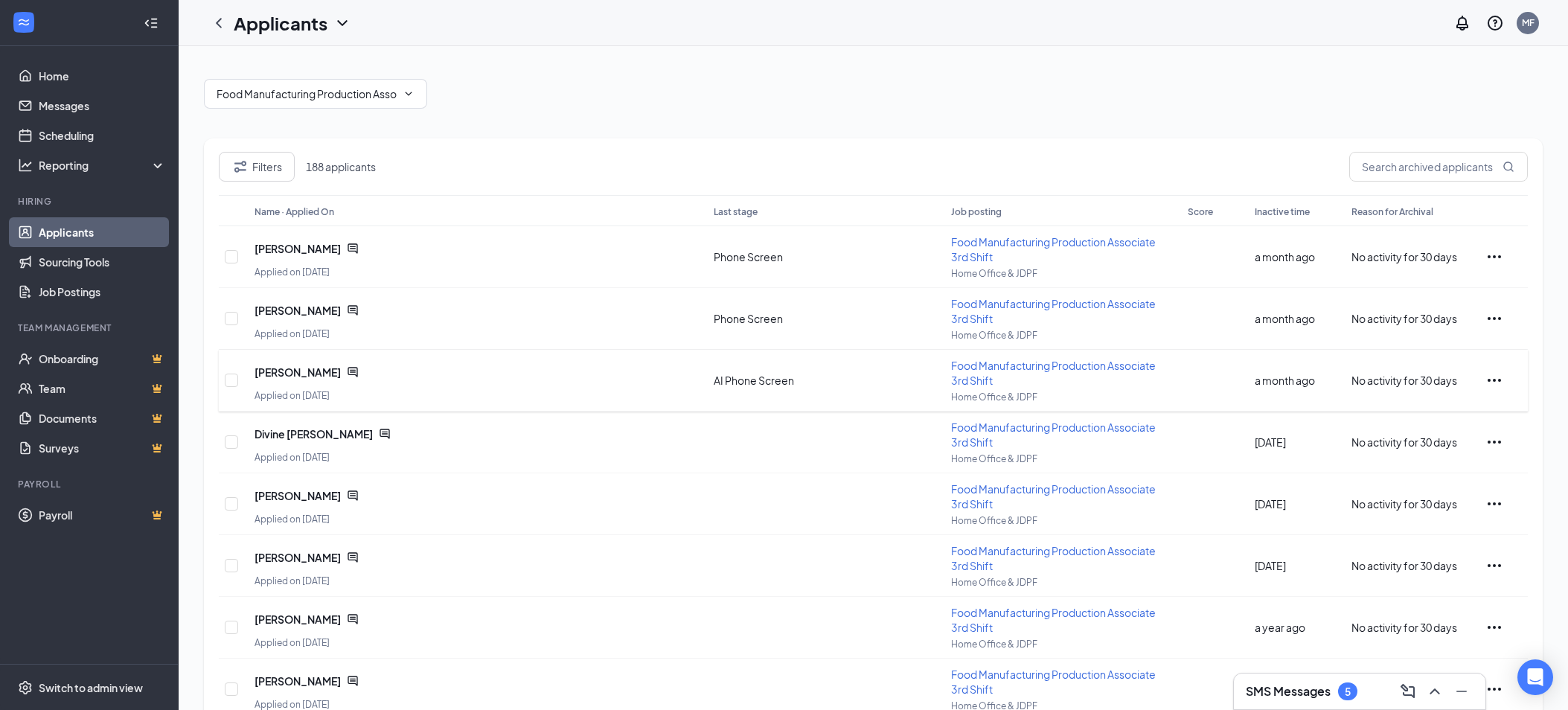
click at [1493, 382] on icon "Ellipses" at bounding box center [1494, 380] width 18 height 18
click at [232, 383] on input "checkbox" at bounding box center [231, 380] width 14 height 14
click at [234, 379] on input "checkbox" at bounding box center [231, 380] width 14 height 14
checkbox input "false"
